Goal: Information Seeking & Learning: Check status

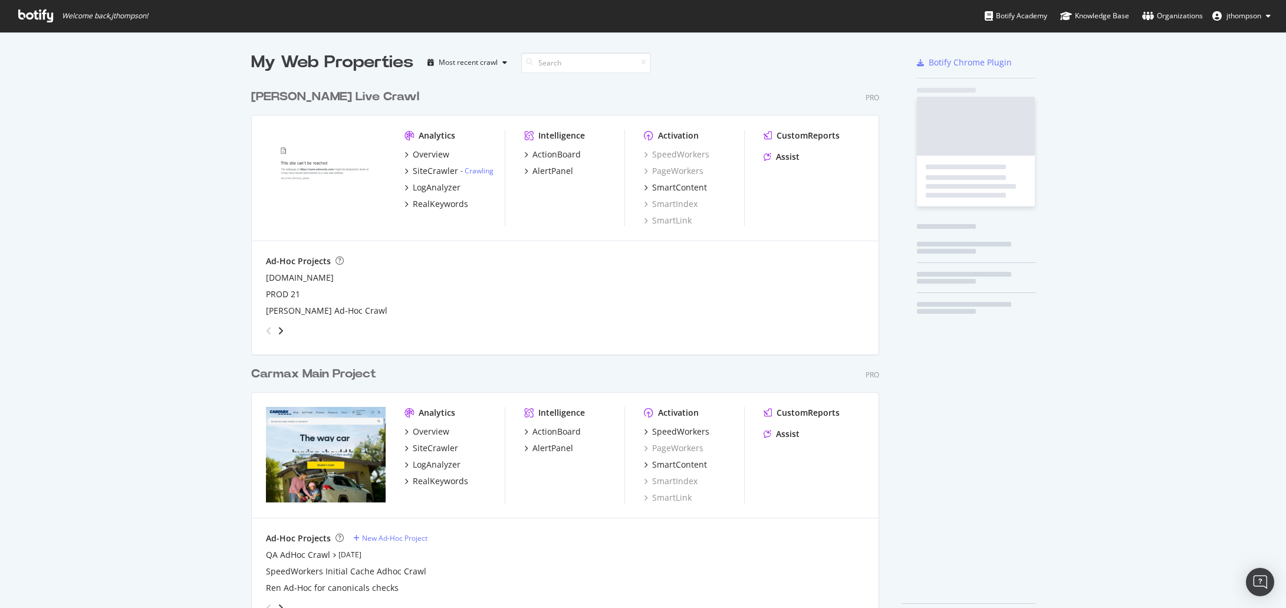
scroll to position [545, 628]
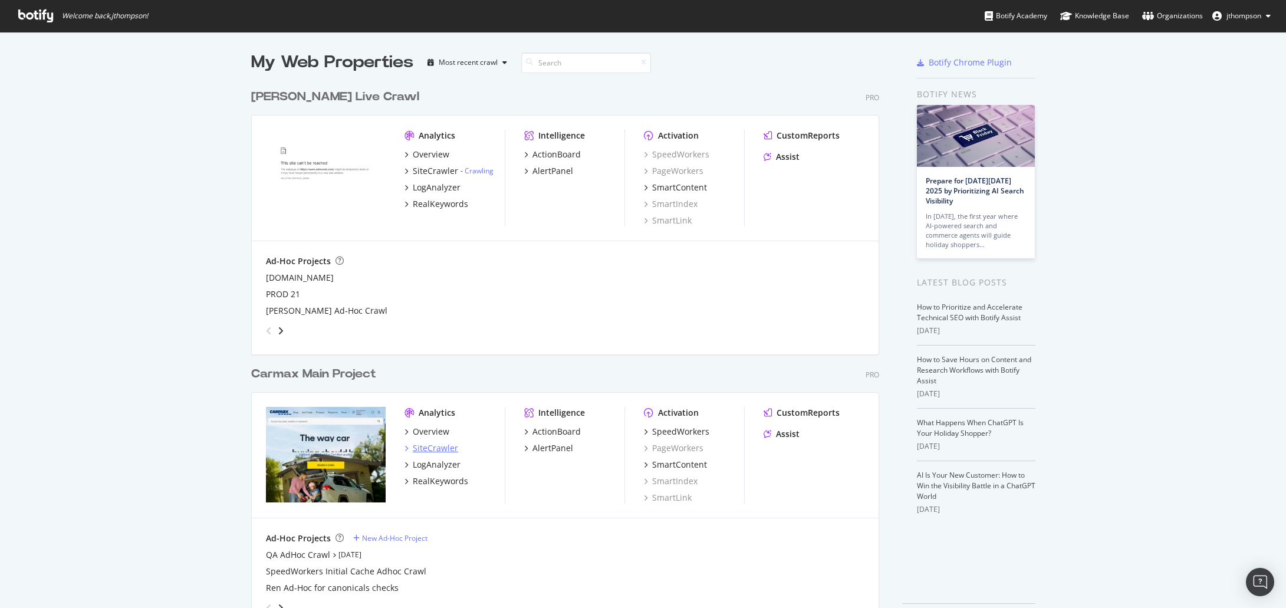
click at [419, 450] on div "SiteCrawler" at bounding box center [435, 448] width 45 height 12
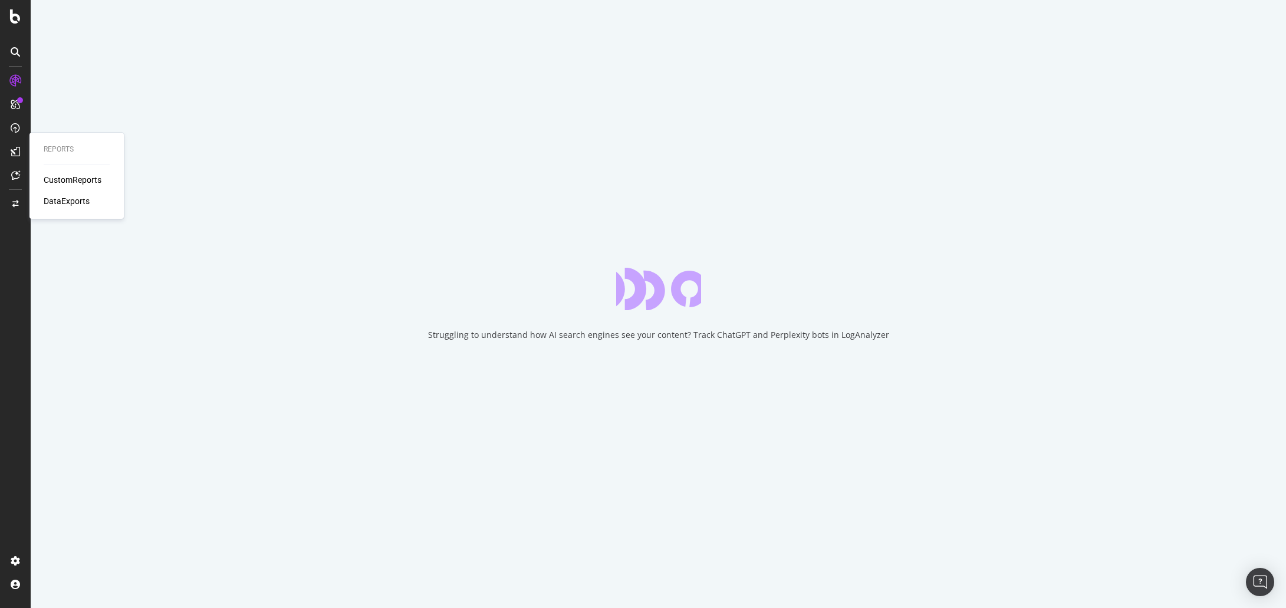
click at [62, 179] on div "CustomReports" at bounding box center [73, 180] width 58 height 12
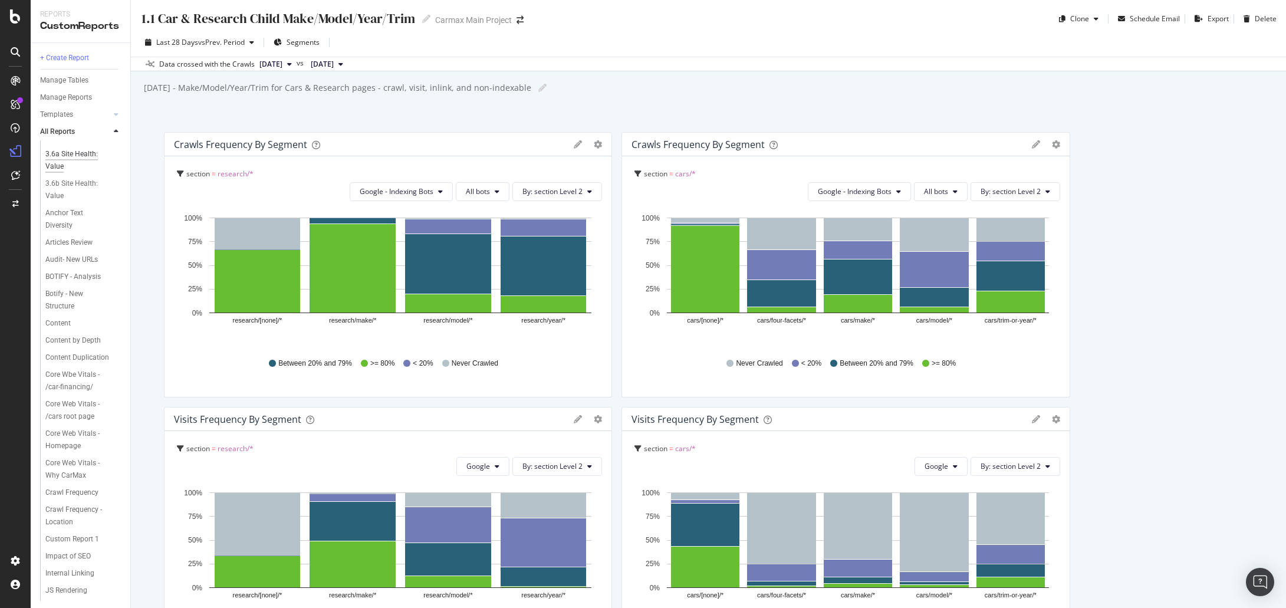
scroll to position [483, 0]
click at [77, 443] on div "Core Web Vitals - Homepage" at bounding box center [79, 431] width 68 height 25
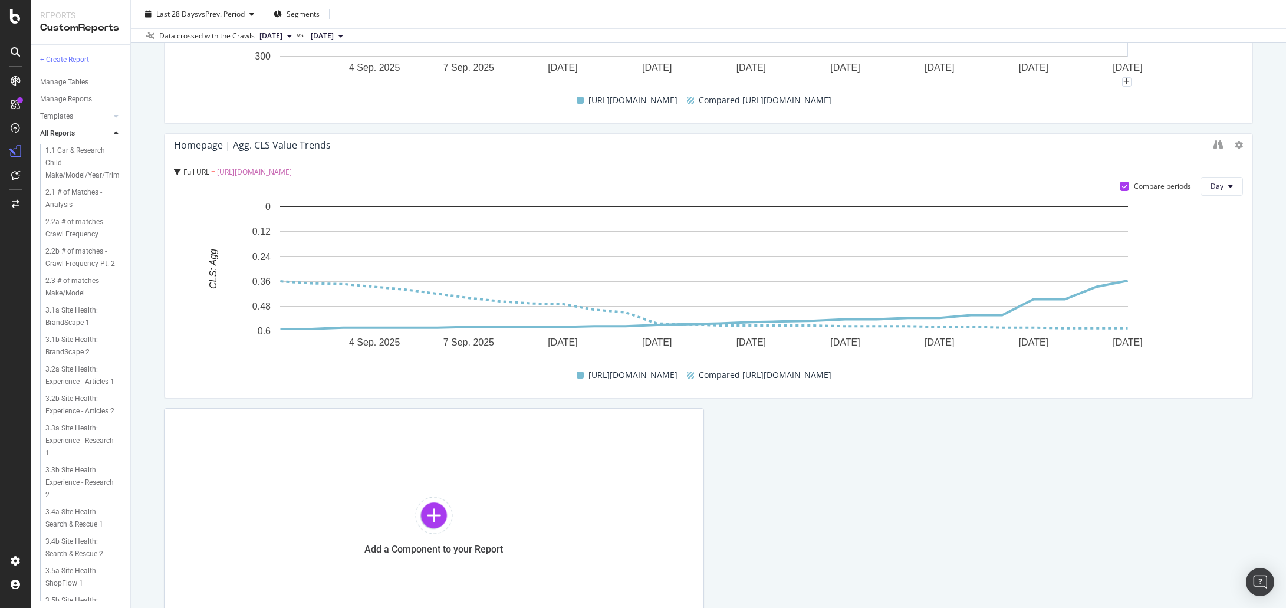
scroll to position [2487, 0]
click at [236, 17] on span "vs Prev. Period" at bounding box center [221, 14] width 47 height 10
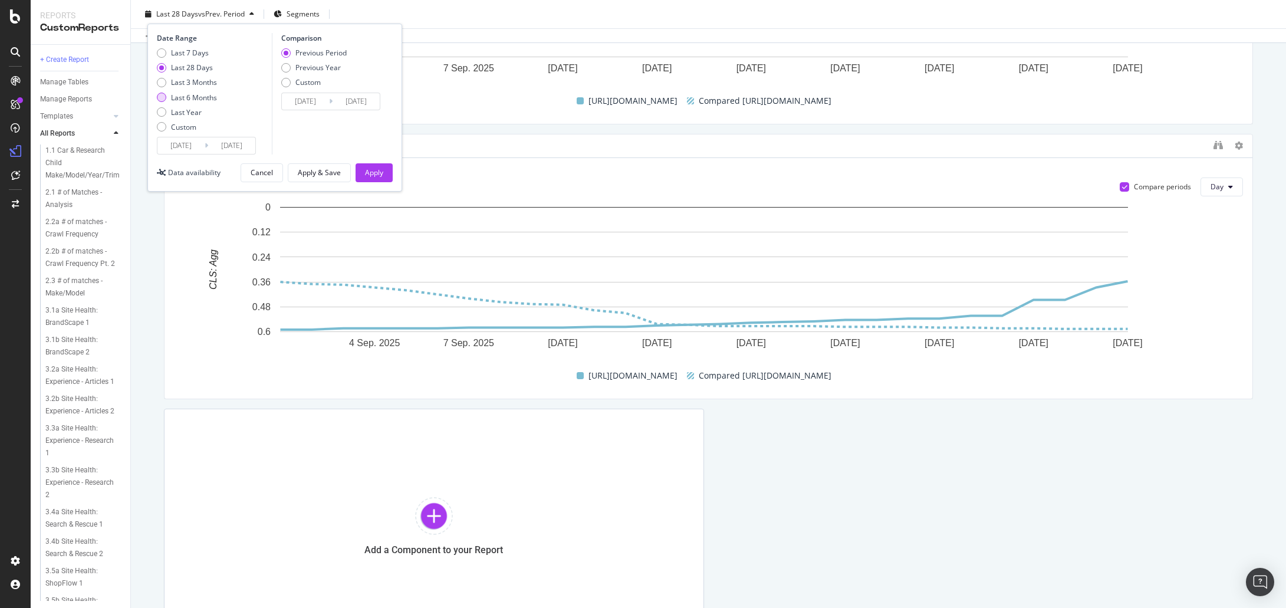
click at [162, 97] on div "Last 6 Months" at bounding box center [161, 97] width 9 height 9
type input "2025/03/29"
type input "2024/09/26"
type input "2025/03/28"
click at [376, 164] on div "Apply" at bounding box center [374, 173] width 18 height 18
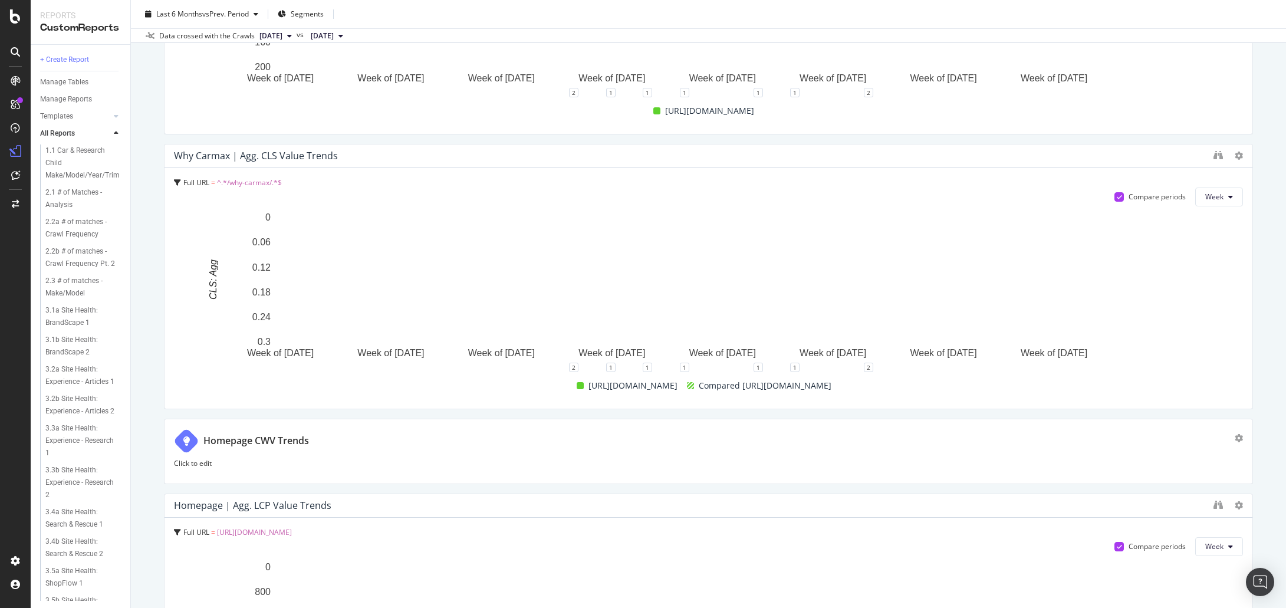
scroll to position [1131, 0]
